Goal: Manage account settings

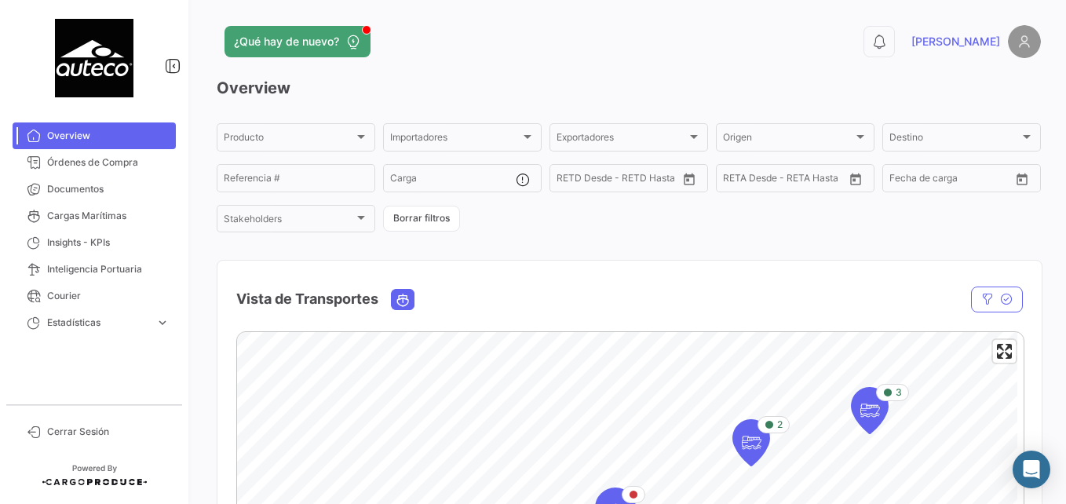
click at [976, 38] on span "[PERSON_NAME]" at bounding box center [955, 42] width 89 height 16
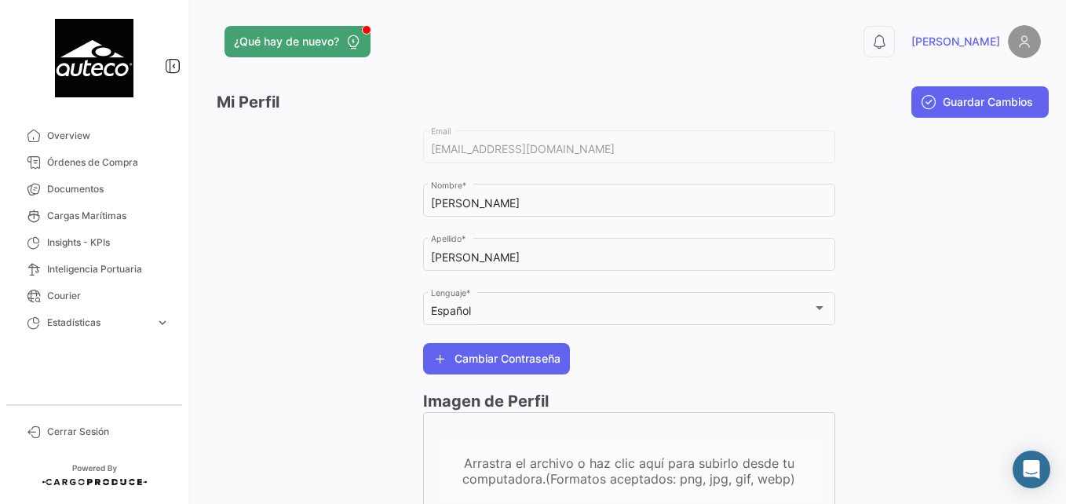
click at [1021, 48] on img at bounding box center [1024, 41] width 33 height 33
click at [965, 49] on span "[PERSON_NAME]" at bounding box center [955, 42] width 89 height 16
click at [960, 45] on span "[PERSON_NAME]" at bounding box center [955, 42] width 89 height 16
click at [997, 45] on link "[PERSON_NAME]" at bounding box center [976, 41] width 130 height 33
click at [1008, 45] on img at bounding box center [1024, 41] width 33 height 33
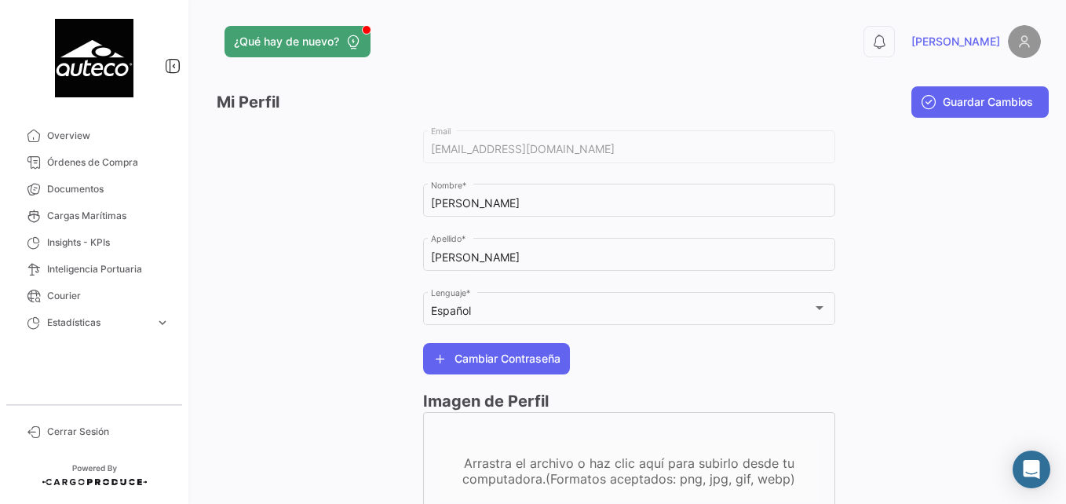
click at [1011, 44] on img at bounding box center [1024, 41] width 33 height 33
click at [942, 48] on span "[PERSON_NAME]" at bounding box center [955, 42] width 89 height 16
